Goal: Transaction & Acquisition: Purchase product/service

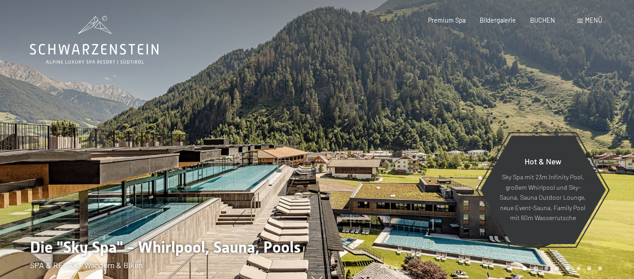
click at [597, 19] on span "Menü" at bounding box center [593, 20] width 17 height 8
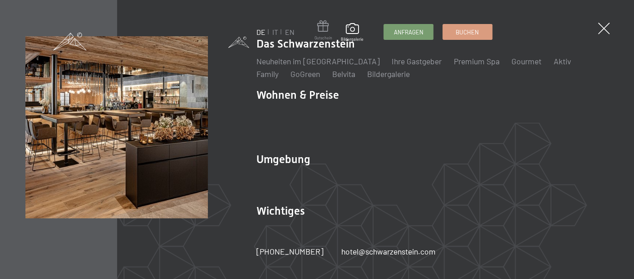
click at [322, 32] on span at bounding box center [323, 27] width 18 height 15
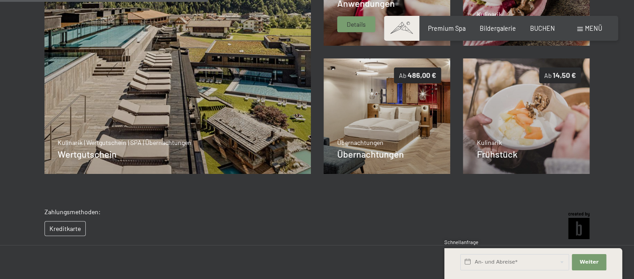
scroll to position [268, 0]
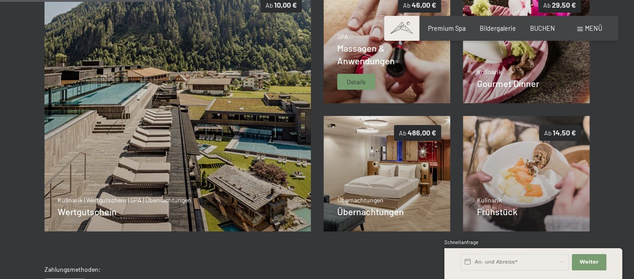
click at [362, 61] on span "Massagen & Anwendungen" at bounding box center [366, 55] width 58 height 24
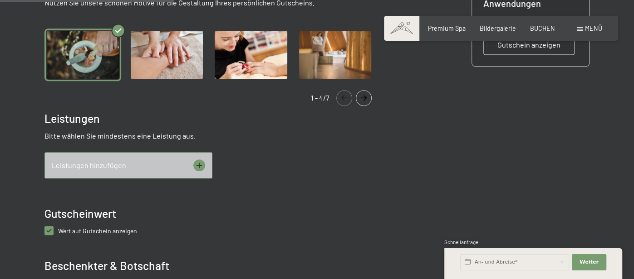
scroll to position [315, 0]
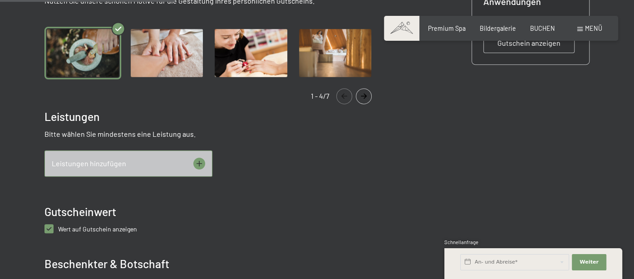
click at [155, 161] on div "Leistungen hinzufügen" at bounding box center [128, 164] width 168 height 26
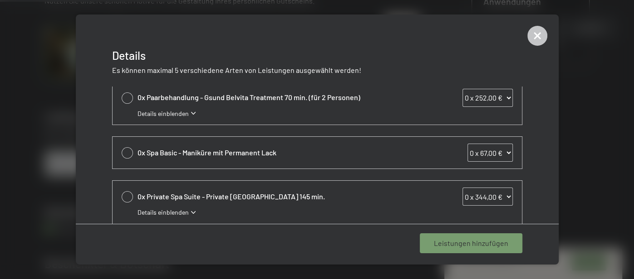
scroll to position [400, 0]
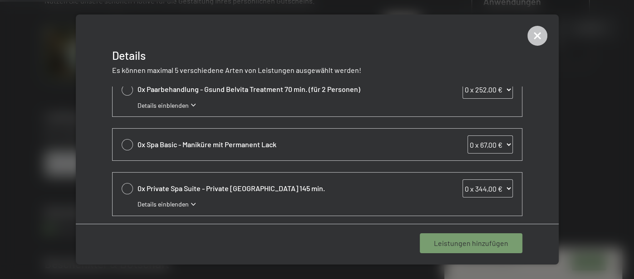
click at [24, 109] on div at bounding box center [317, 139] width 634 height 279
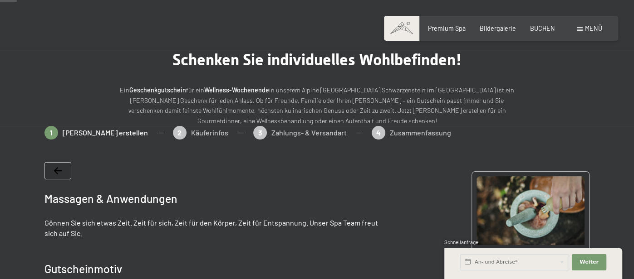
scroll to position [30, 0]
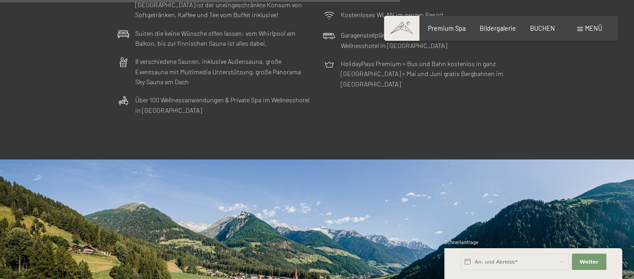
scroll to position [2328, 0]
